Goal: Information Seeking & Learning: Learn about a topic

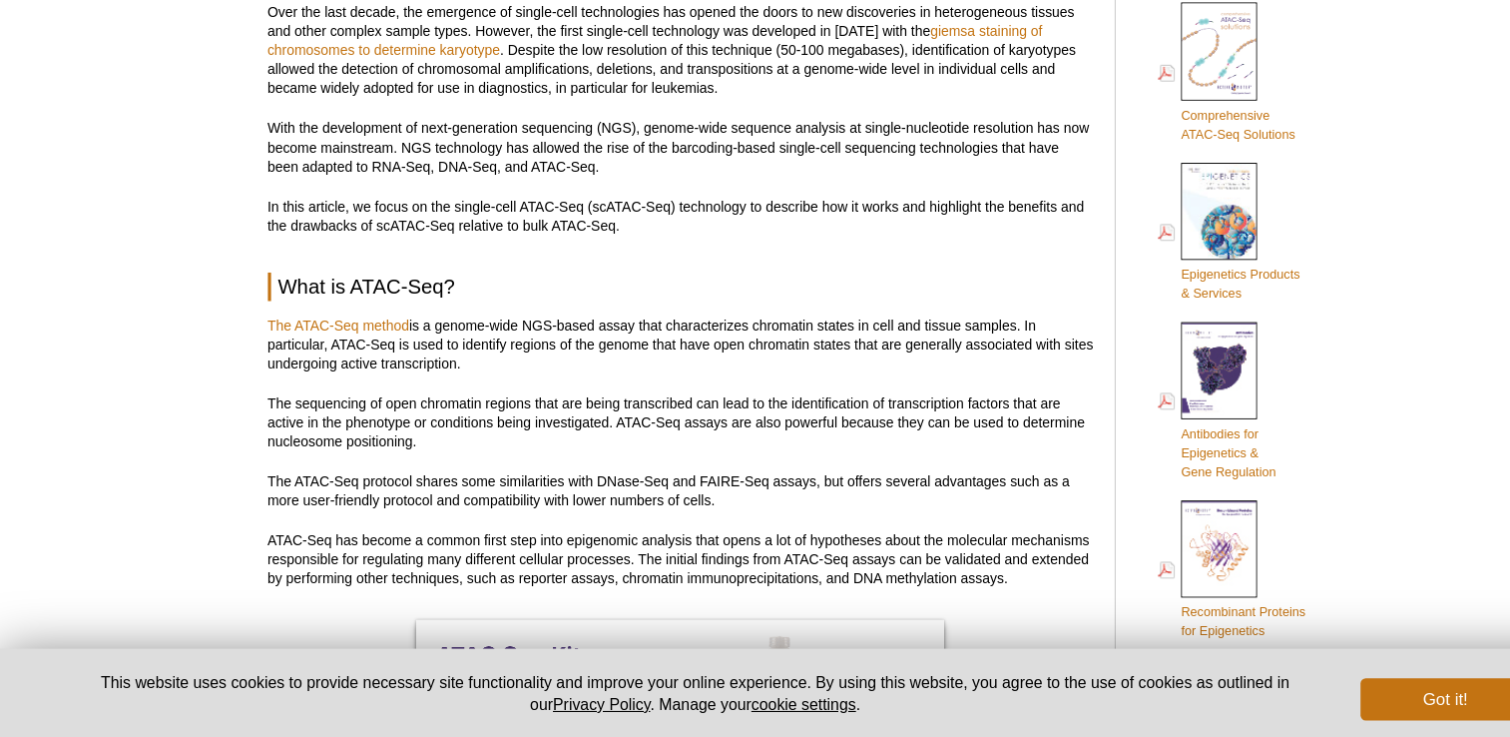
scroll to position [778, 0]
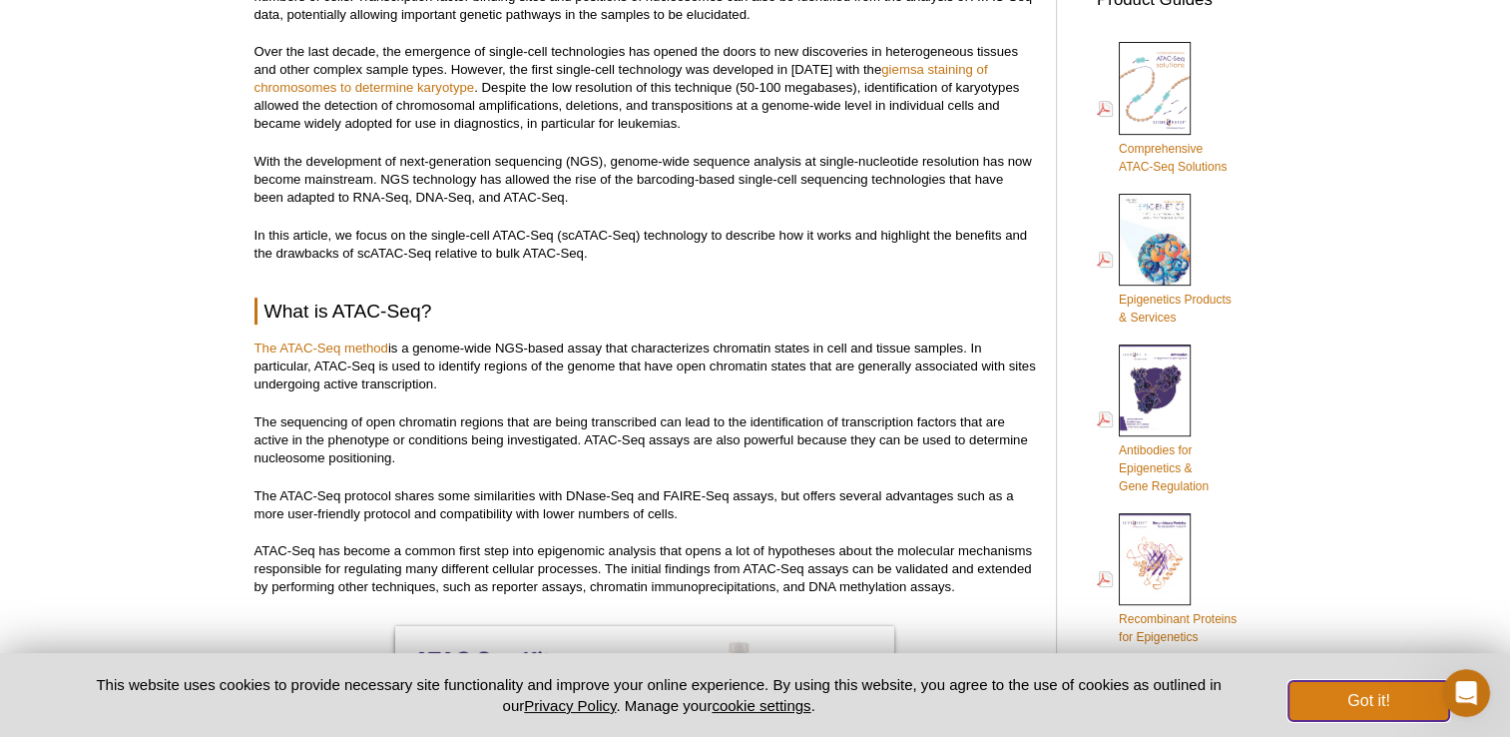
click at [1326, 713] on button "Got it!" at bounding box center [1369, 701] width 160 height 40
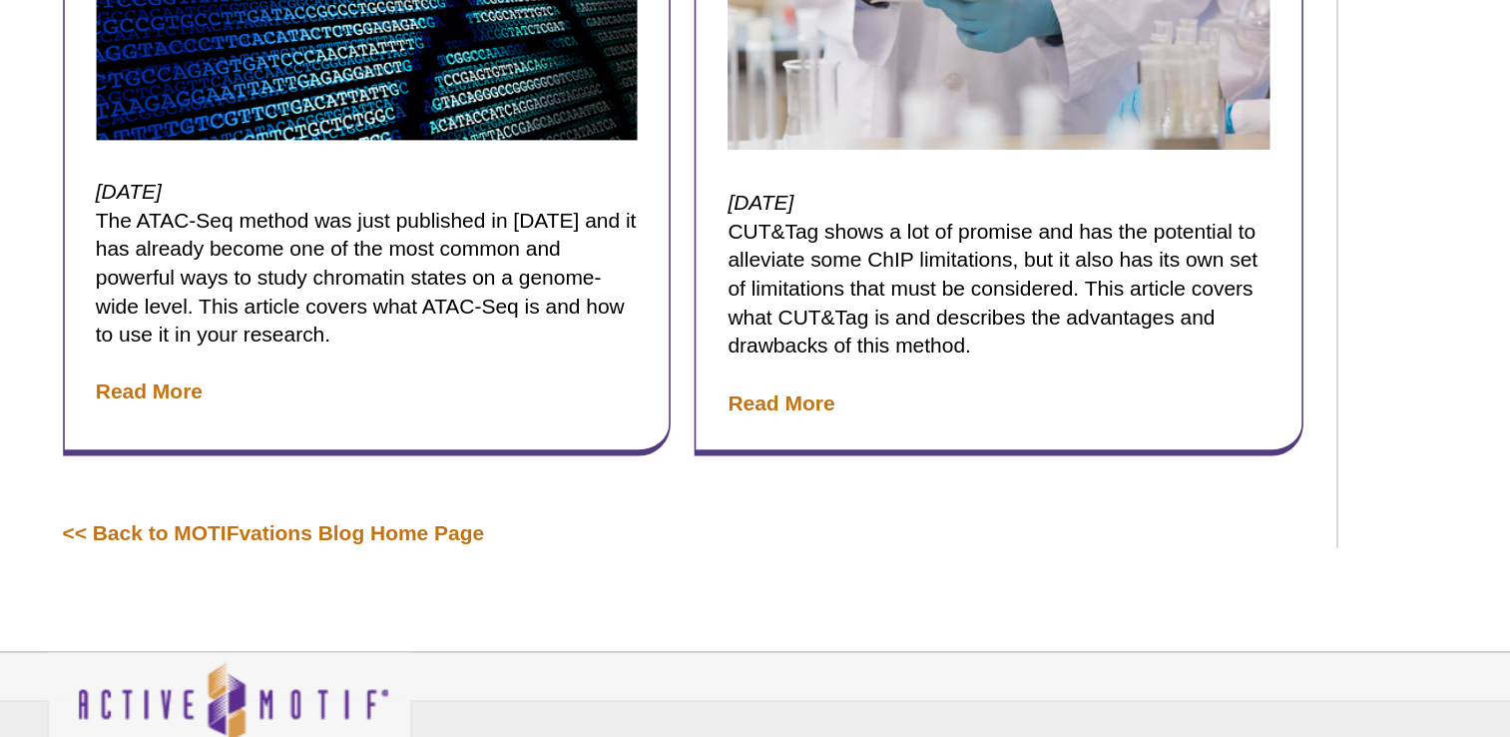
scroll to position [6406, 0]
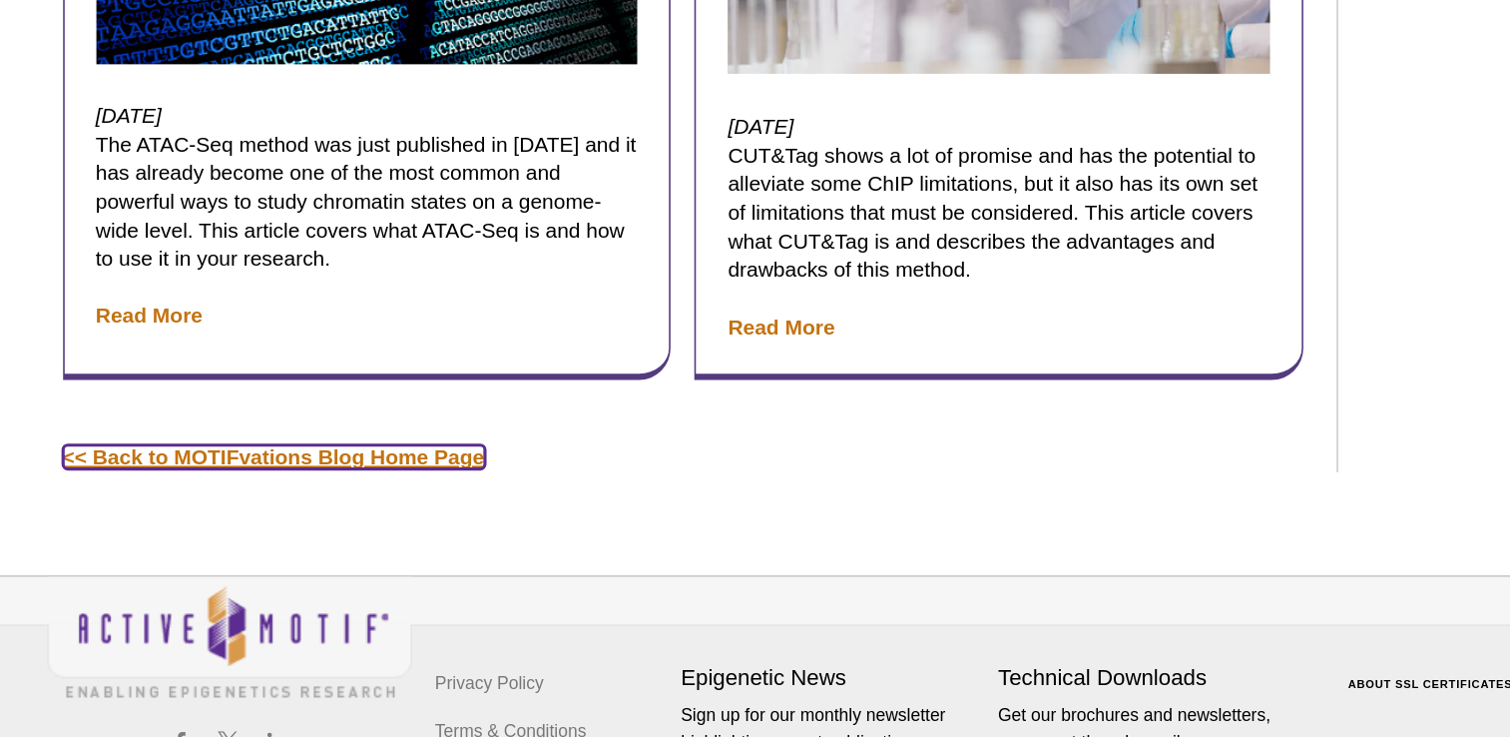
click at [498, 553] on link "<< Back to MOTIFvations Blog Home Page" at bounding box center [388, 560] width 266 height 15
